Goal: Task Accomplishment & Management: Manage account settings

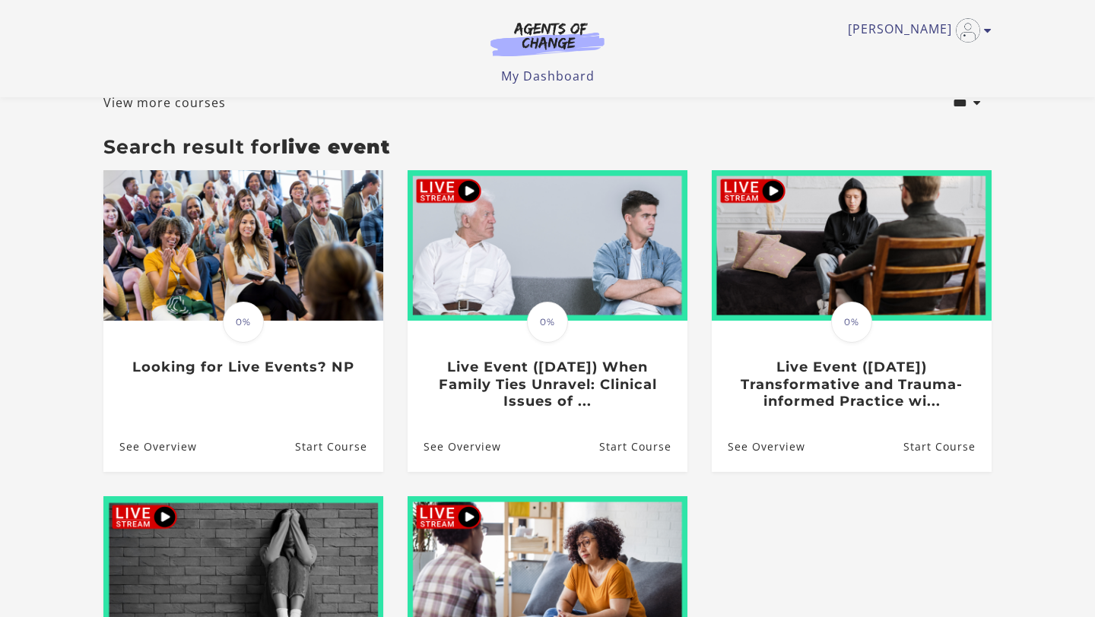
scroll to position [95, 0]
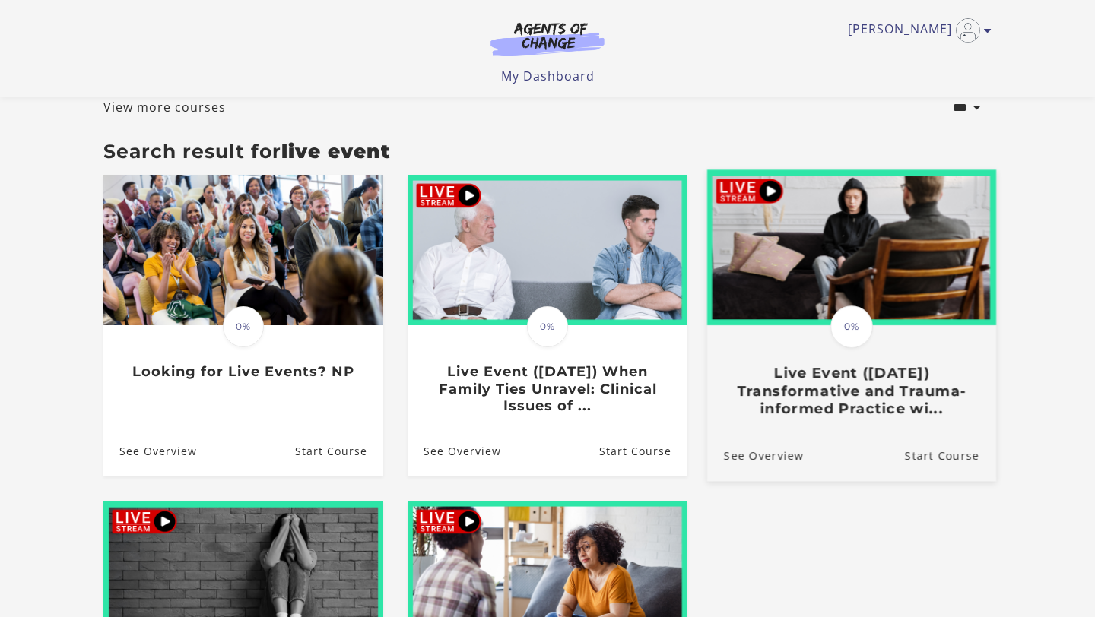
click at [832, 391] on h3 "Live Event ([DATE]) Transformative and Trauma-informed Practice wi..." at bounding box center [851, 391] width 255 height 53
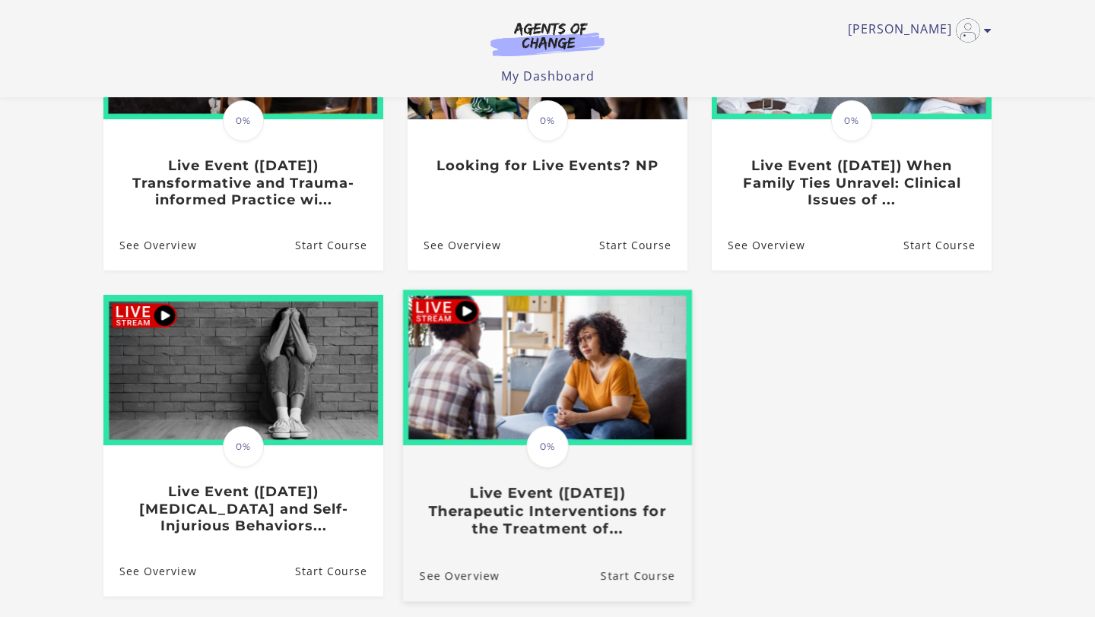
scroll to position [277, 0]
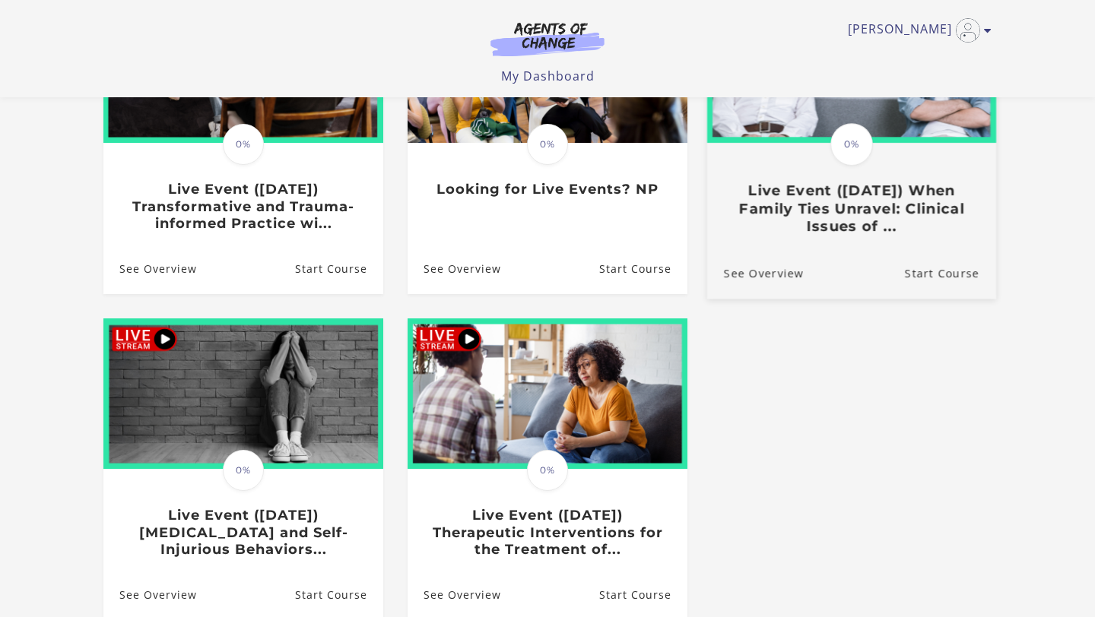
click at [818, 236] on h3 "Live Event ([DATE]) When Family Ties Unravel: Clinical Issues of ..." at bounding box center [851, 208] width 255 height 53
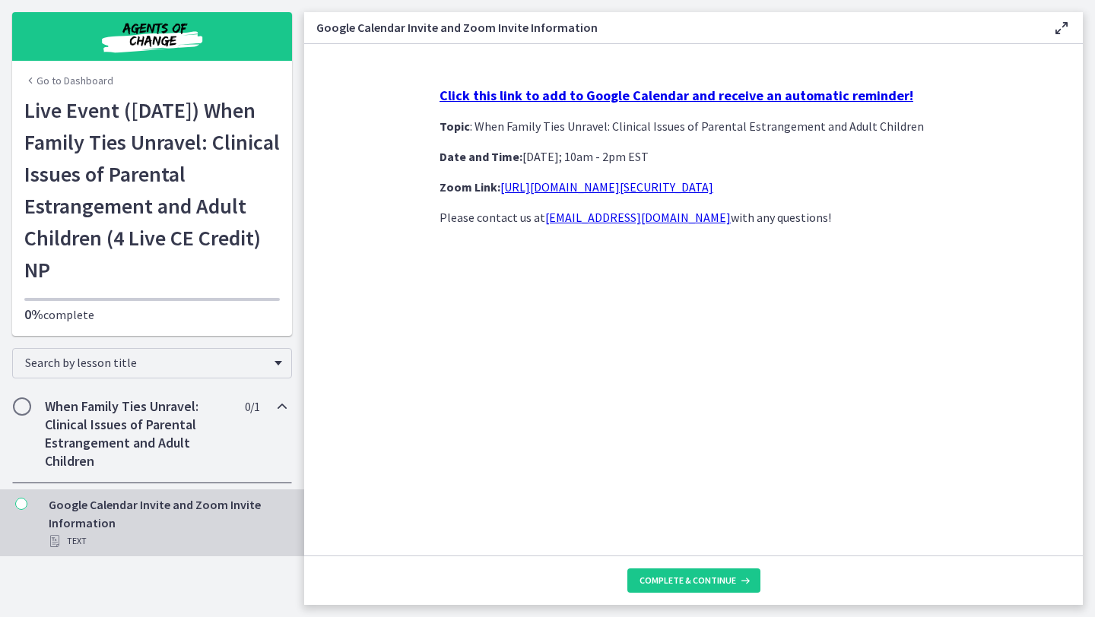
click at [648, 93] on strong "Click this link to add to Google Calendar and receive an automatic reminder!" at bounding box center [676, 95] width 474 height 17
click at [599, 97] on strong "Click this link to add to Google Calendar and receive an automatic reminder!" at bounding box center [676, 95] width 474 height 17
click at [24, 504] on icon "Chapters" at bounding box center [21, 504] width 12 height 12
click at [42, 406] on div "When Family Ties Unravel: Clinical Issues of Parental Estrangement and Adult Ch…" at bounding box center [152, 434] width 280 height 99
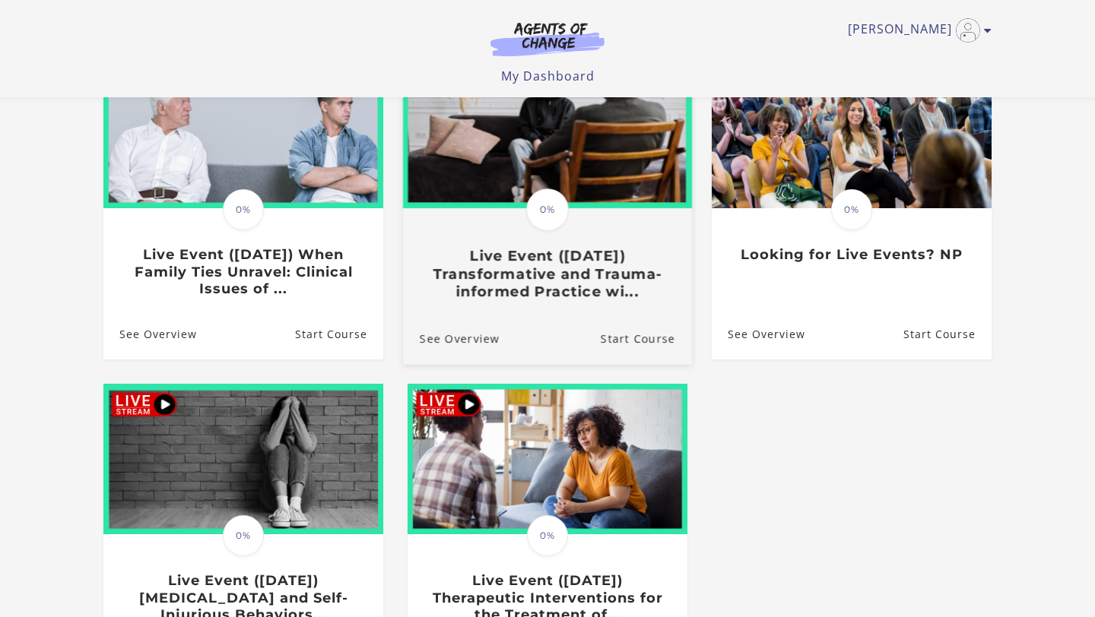
scroll to position [209, 0]
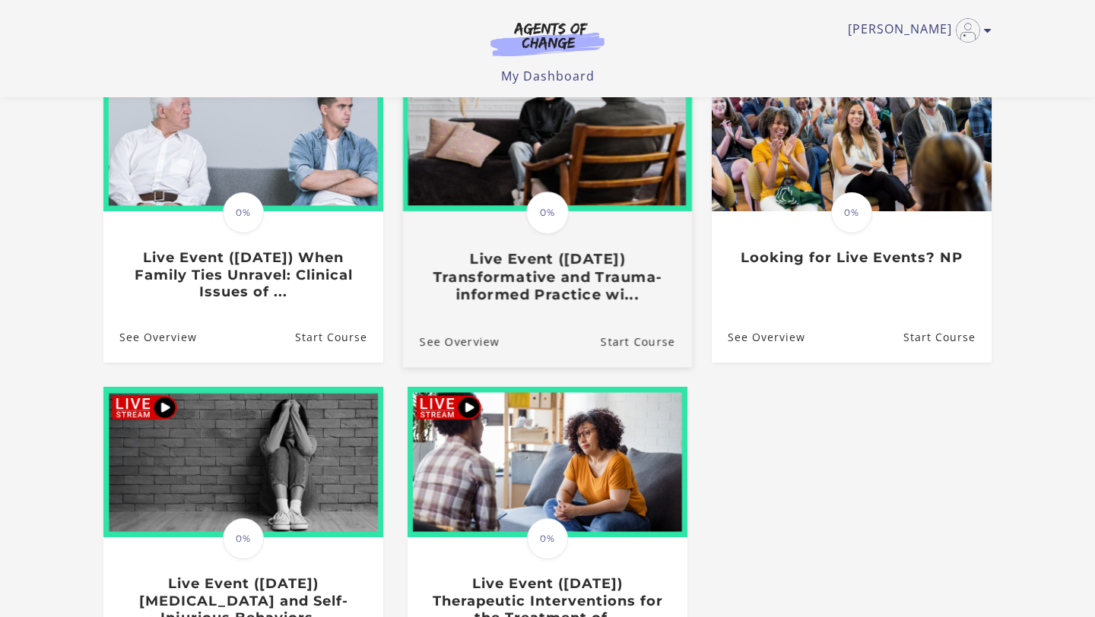
click at [586, 309] on link "Translation missing: en.liquid.partials.dashboard_course_card.progress_descript…" at bounding box center [547, 186] width 289 height 260
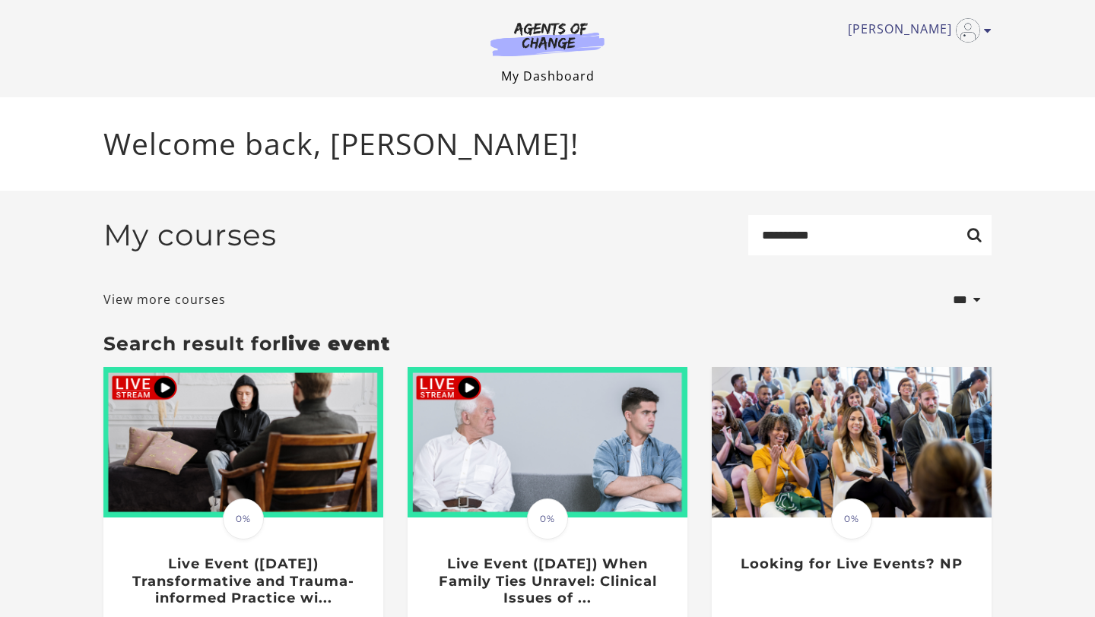
click at [577, 70] on link "My Dashboard" at bounding box center [547, 76] width 93 height 17
